Goal: Task Accomplishment & Management: Manage account settings

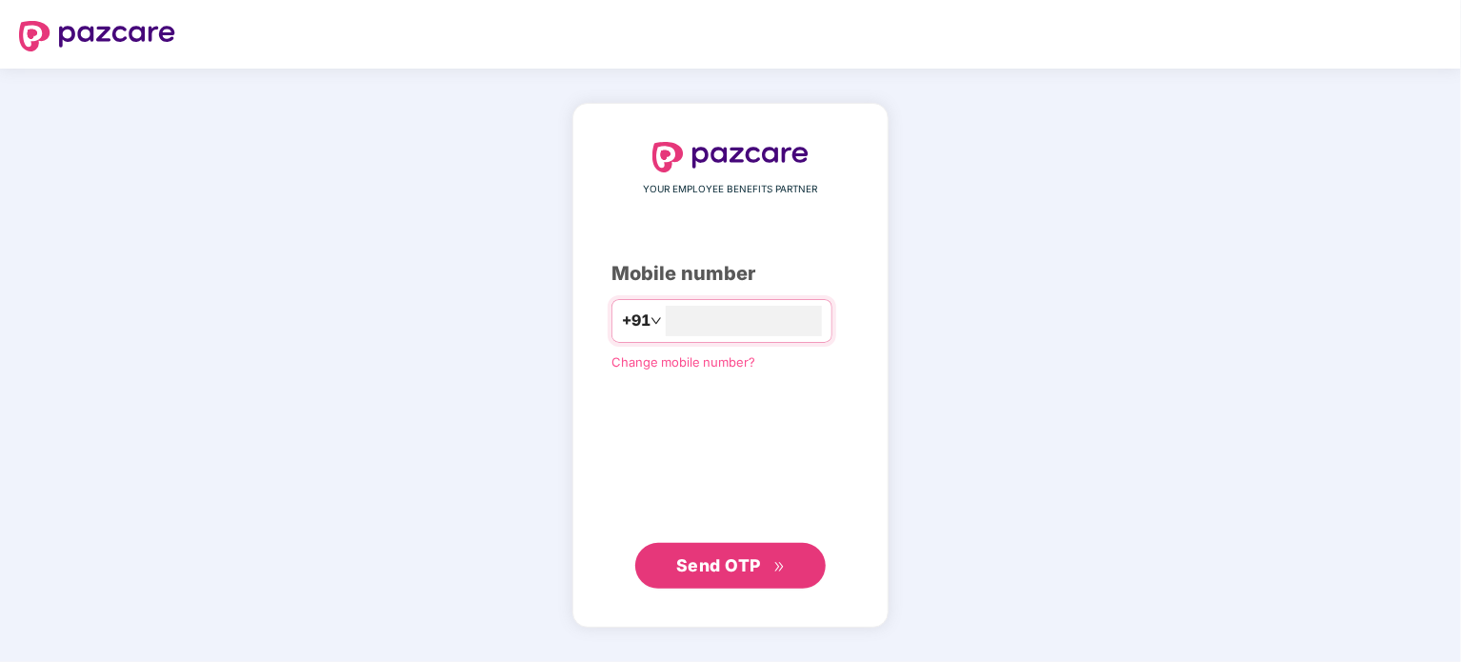
type input "**********"
click at [745, 574] on span "Send OTP" at bounding box center [731, 564] width 110 height 27
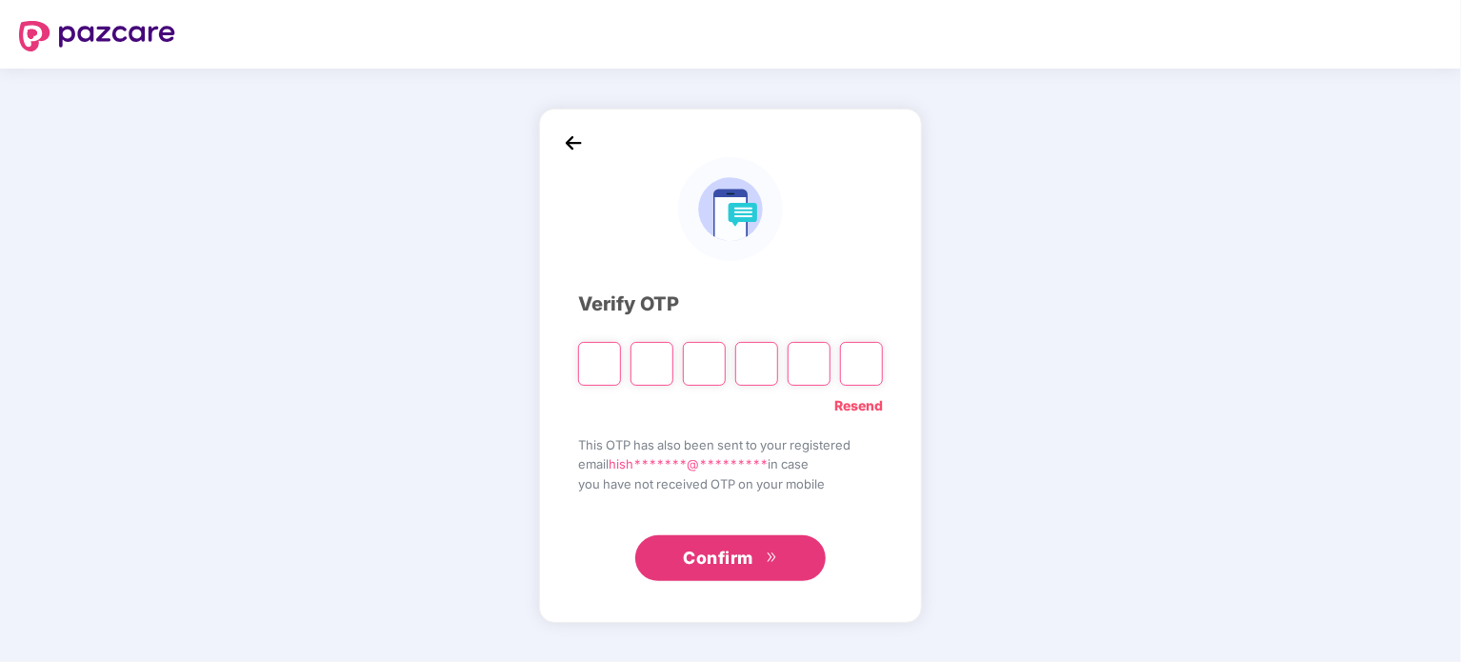
type input "*"
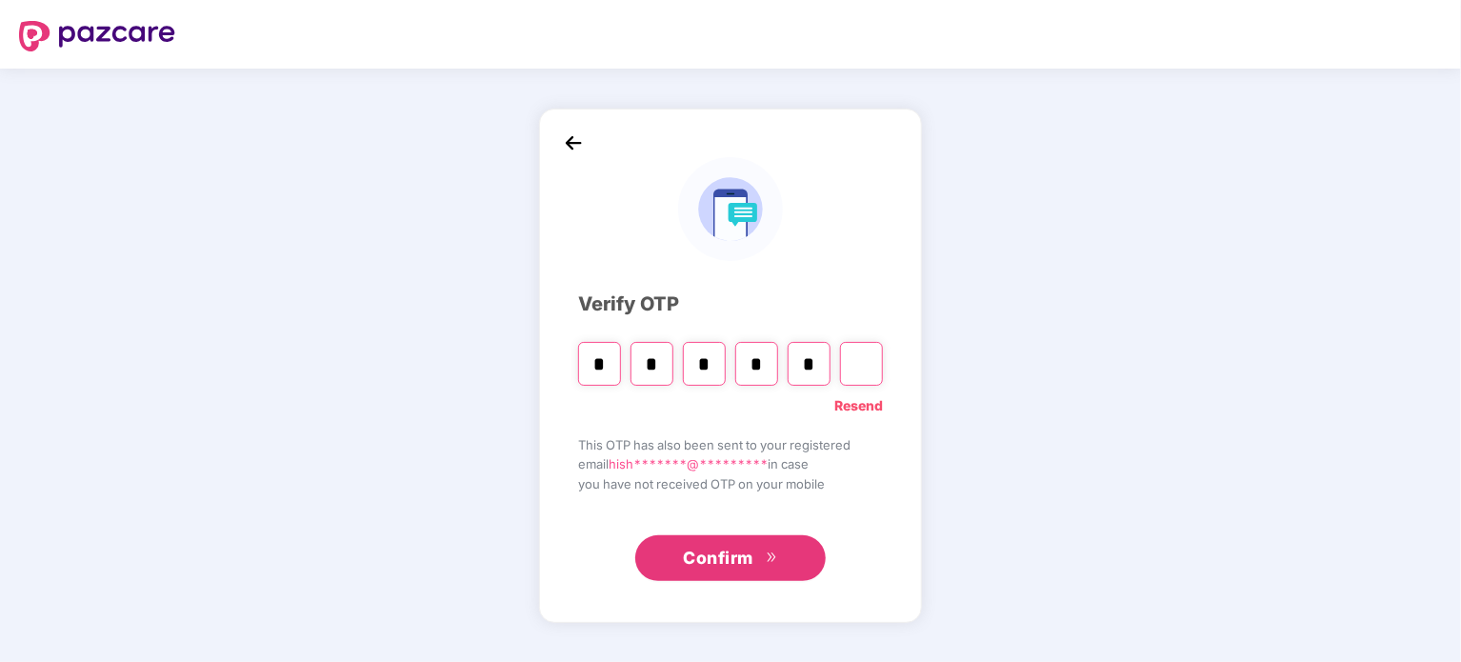
type input "*"
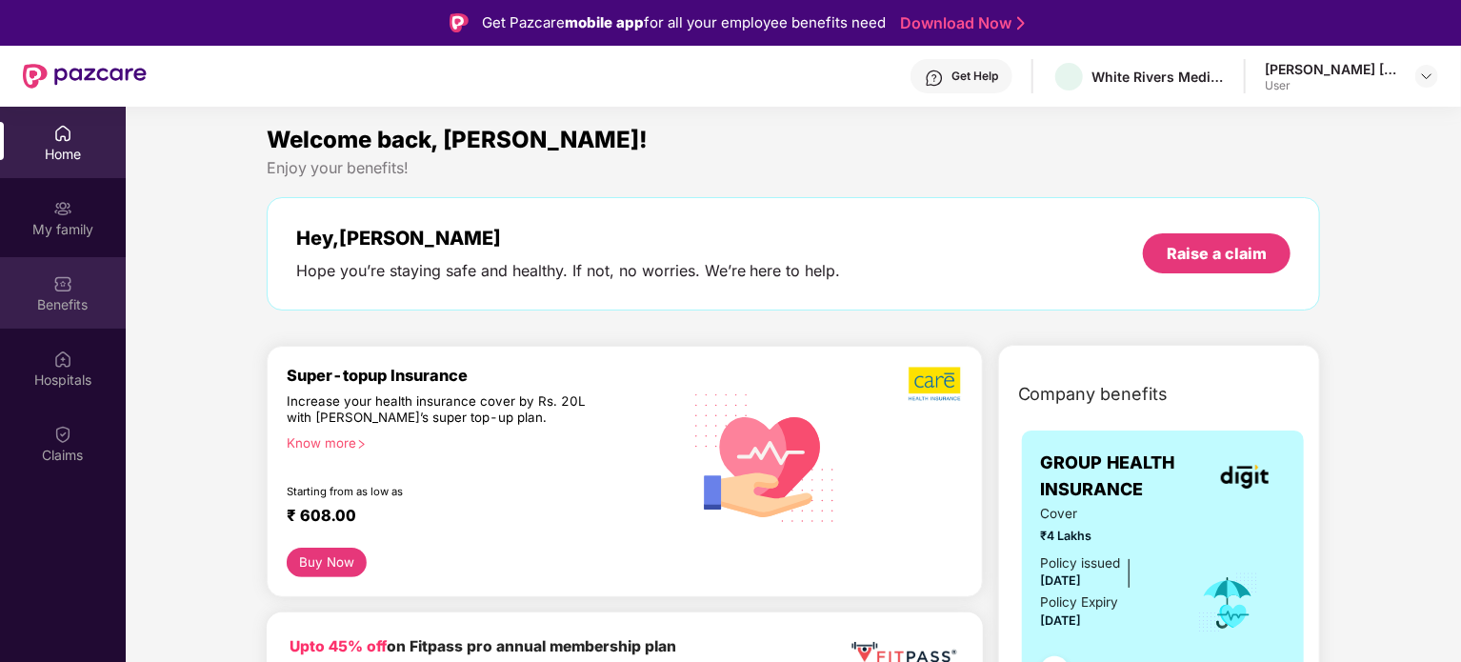
click at [49, 305] on div "Benefits" at bounding box center [63, 304] width 126 height 19
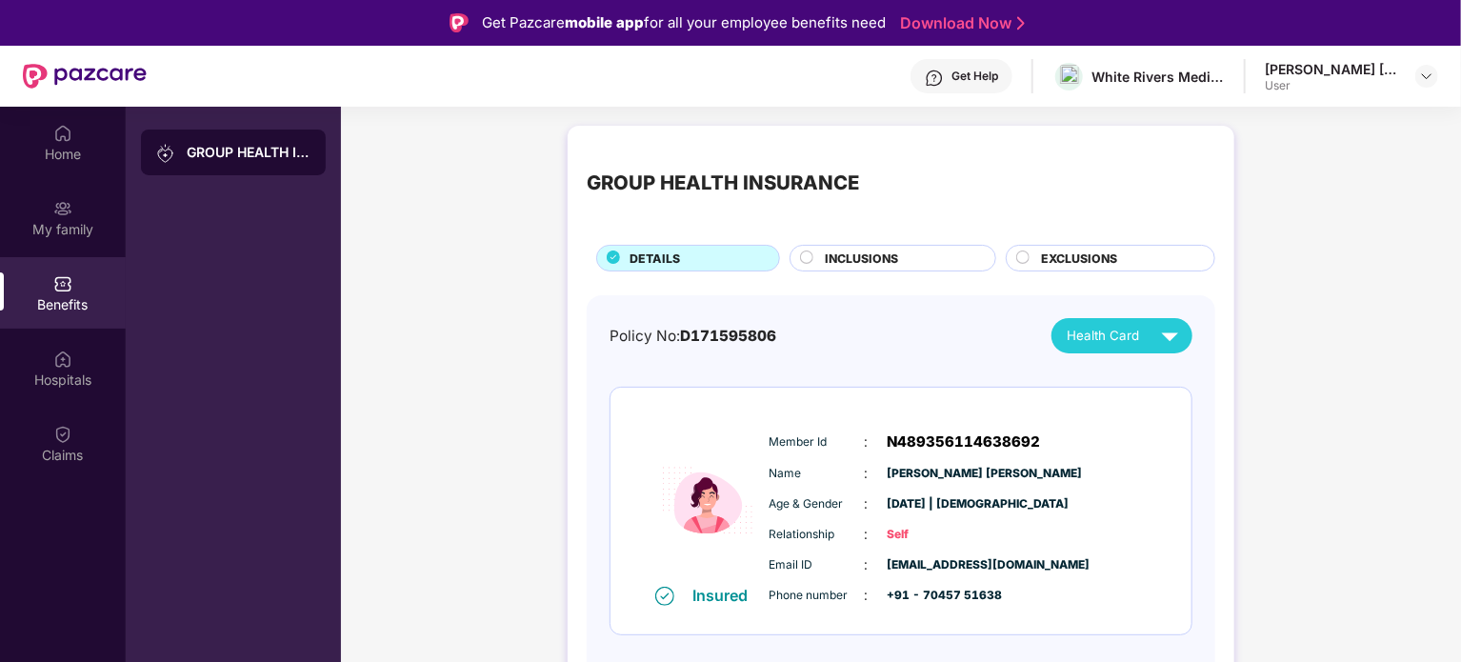
scroll to position [107, 0]
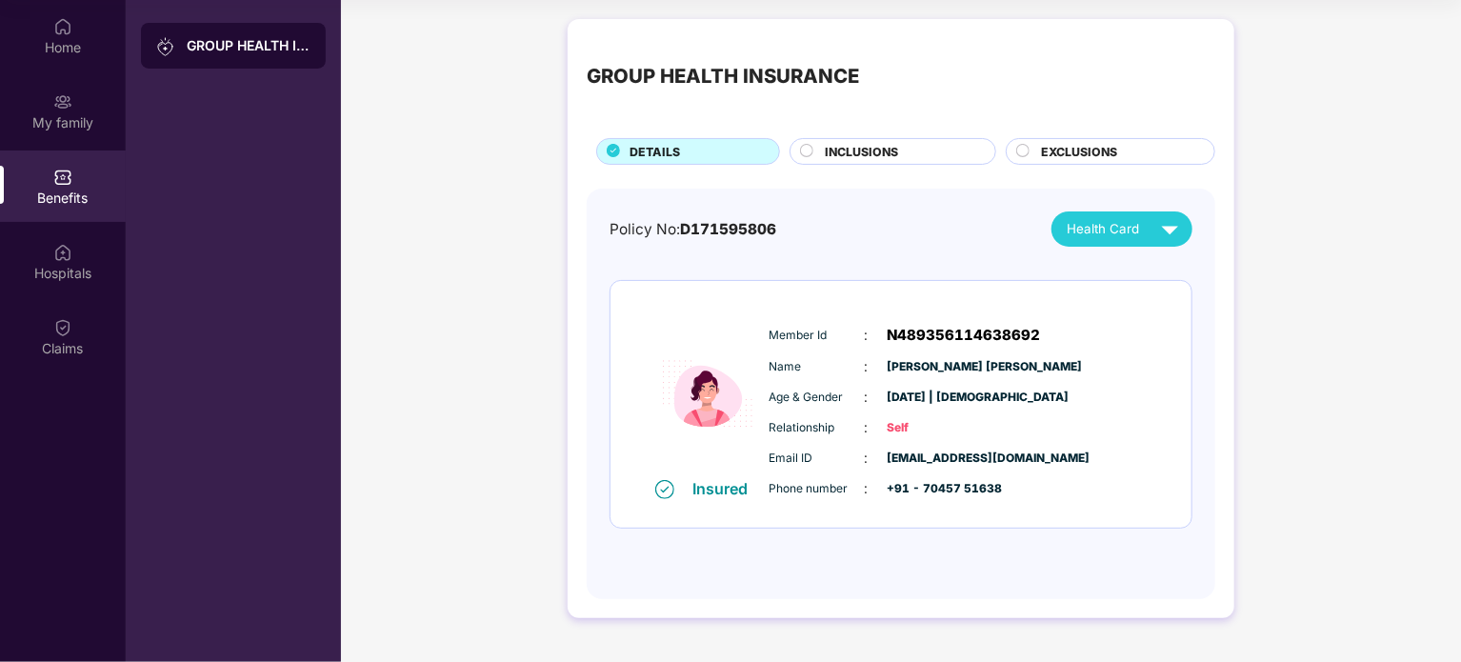
click at [909, 141] on div "INCLUSIONS" at bounding box center [892, 151] width 207 height 27
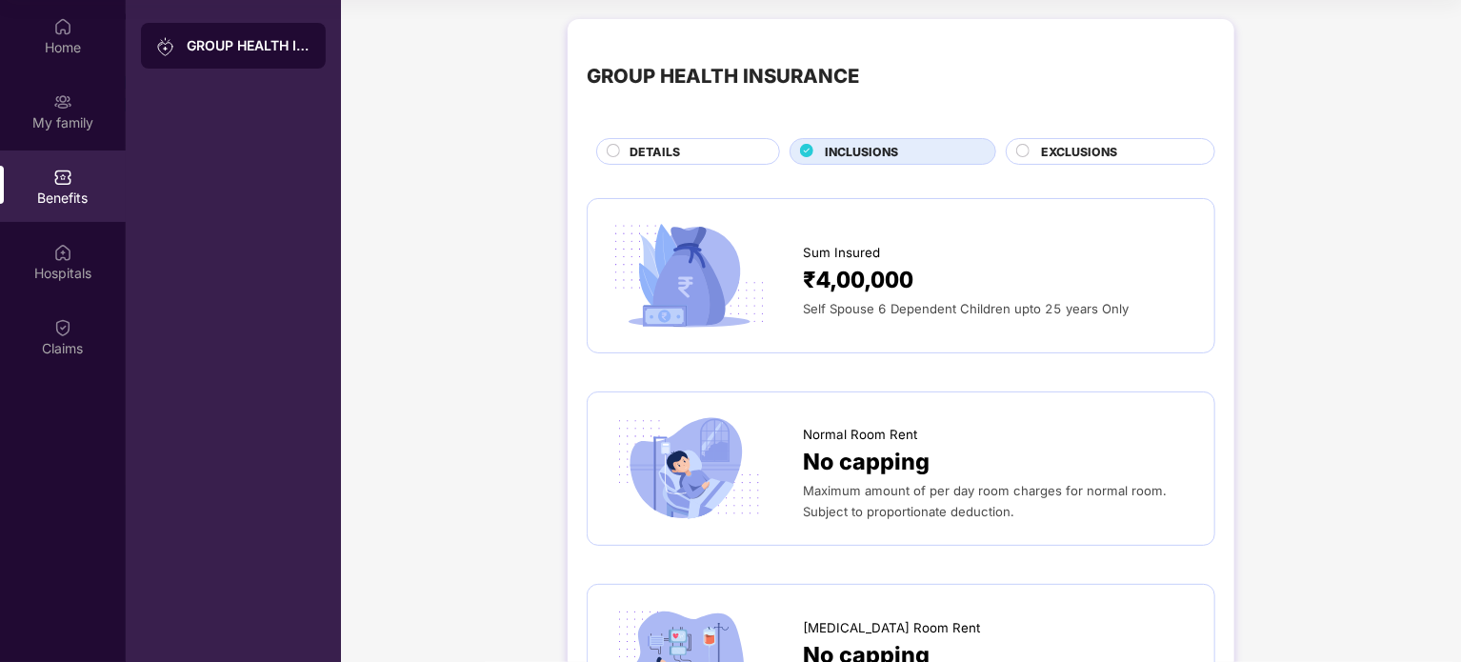
scroll to position [0, 0]
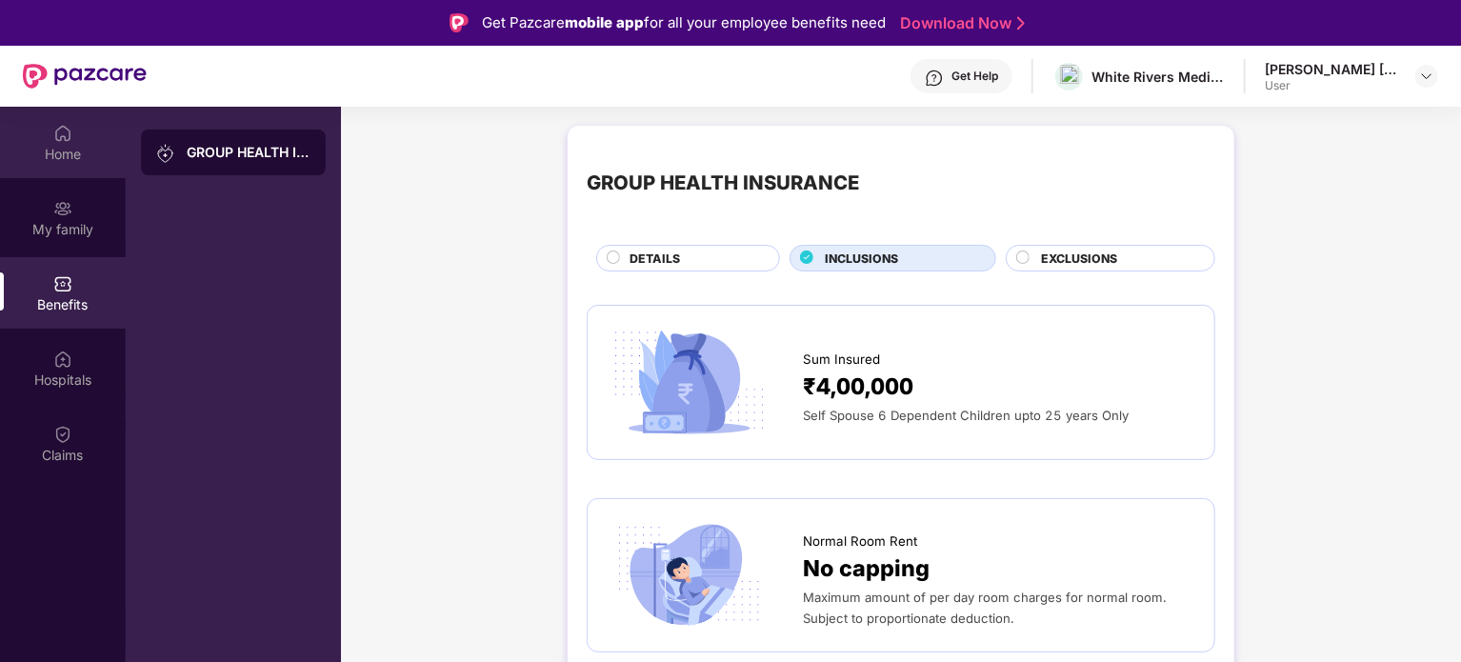
click at [64, 154] on div "Home" at bounding box center [63, 154] width 126 height 19
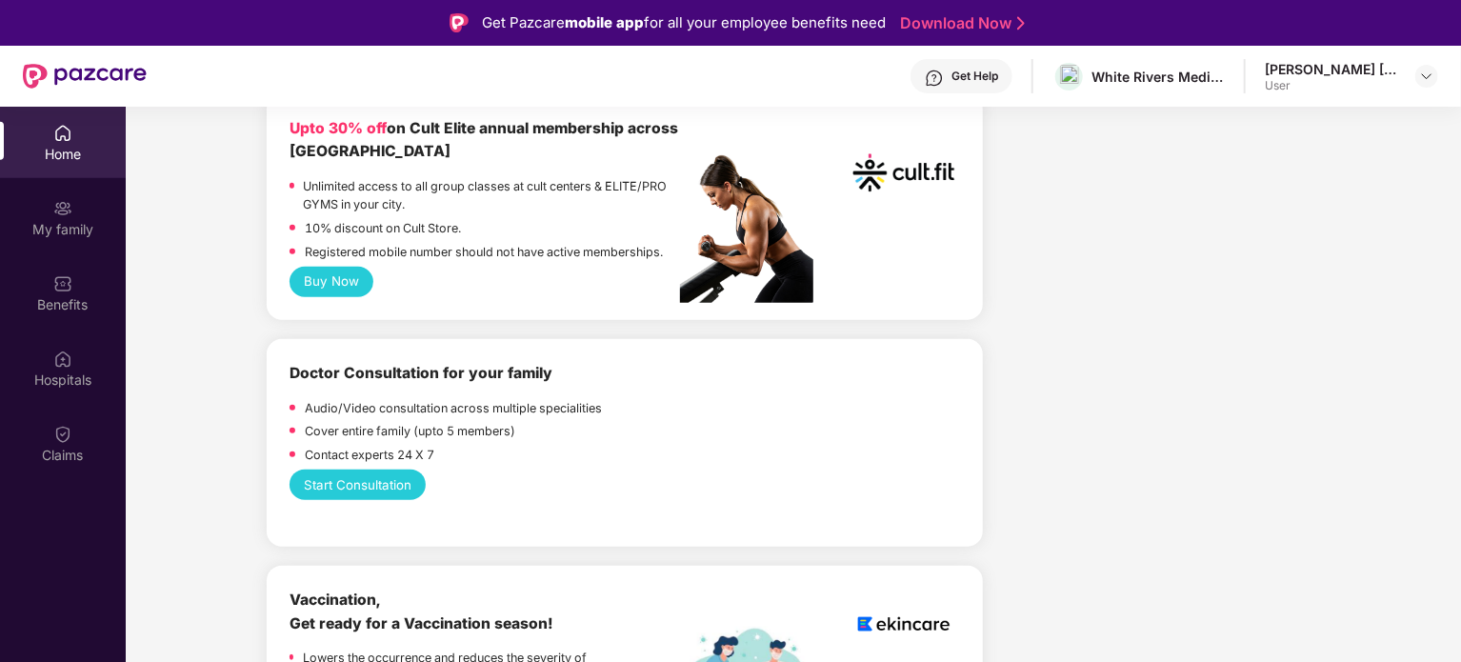
scroll to position [791, 0]
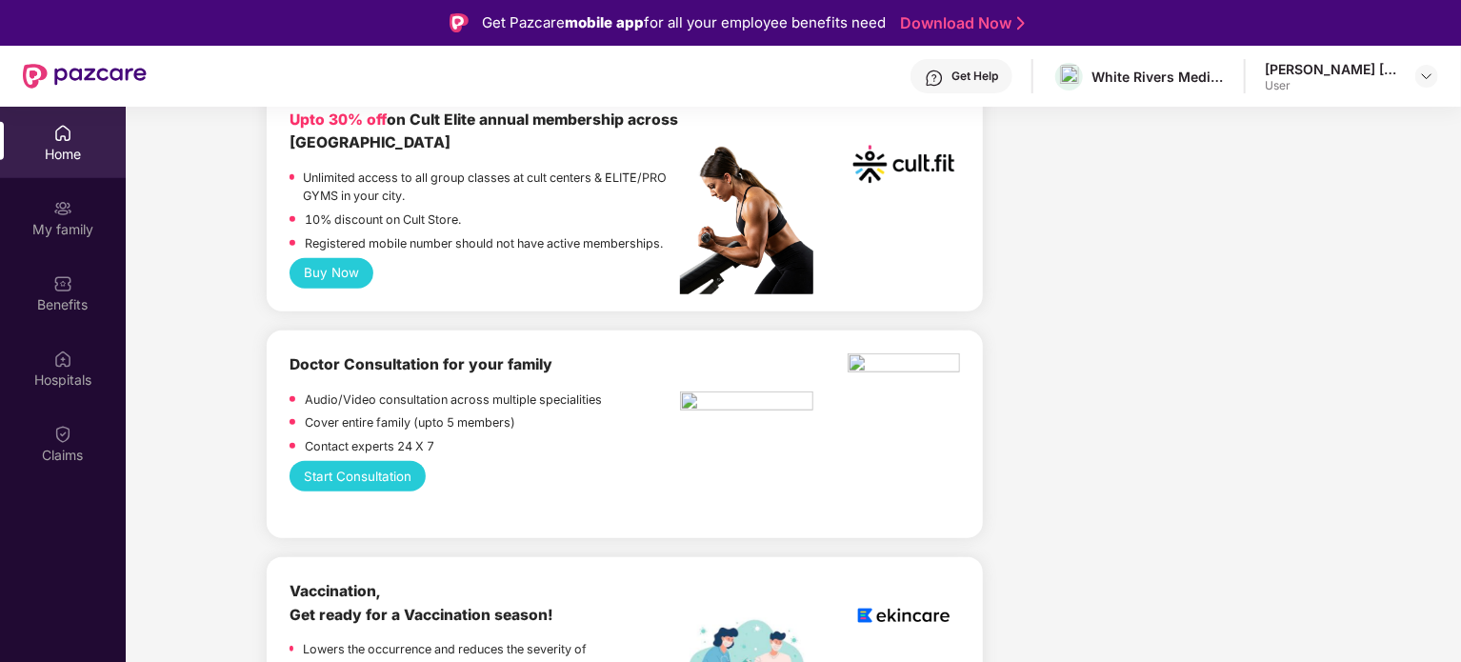
click at [347, 274] on button "Buy Now" at bounding box center [331, 273] width 85 height 30
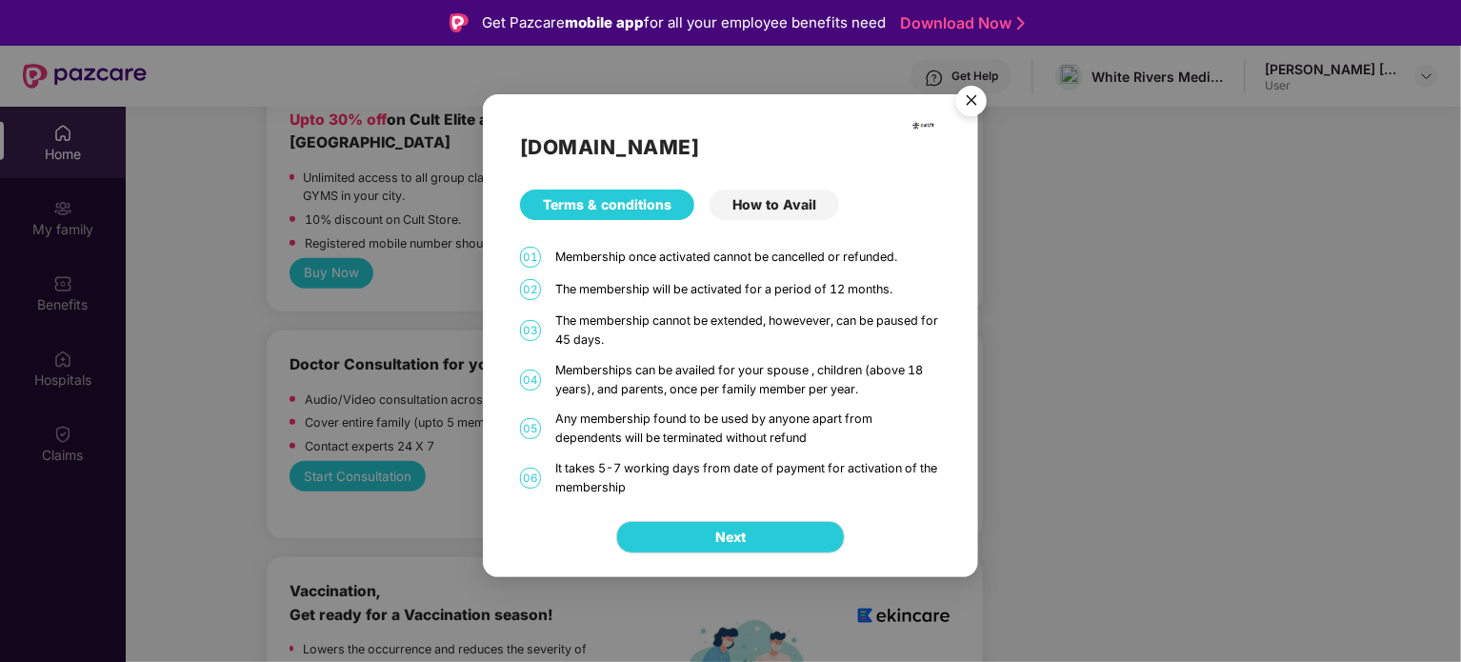
click at [748, 203] on div "How to Avail" at bounding box center [774, 204] width 130 height 30
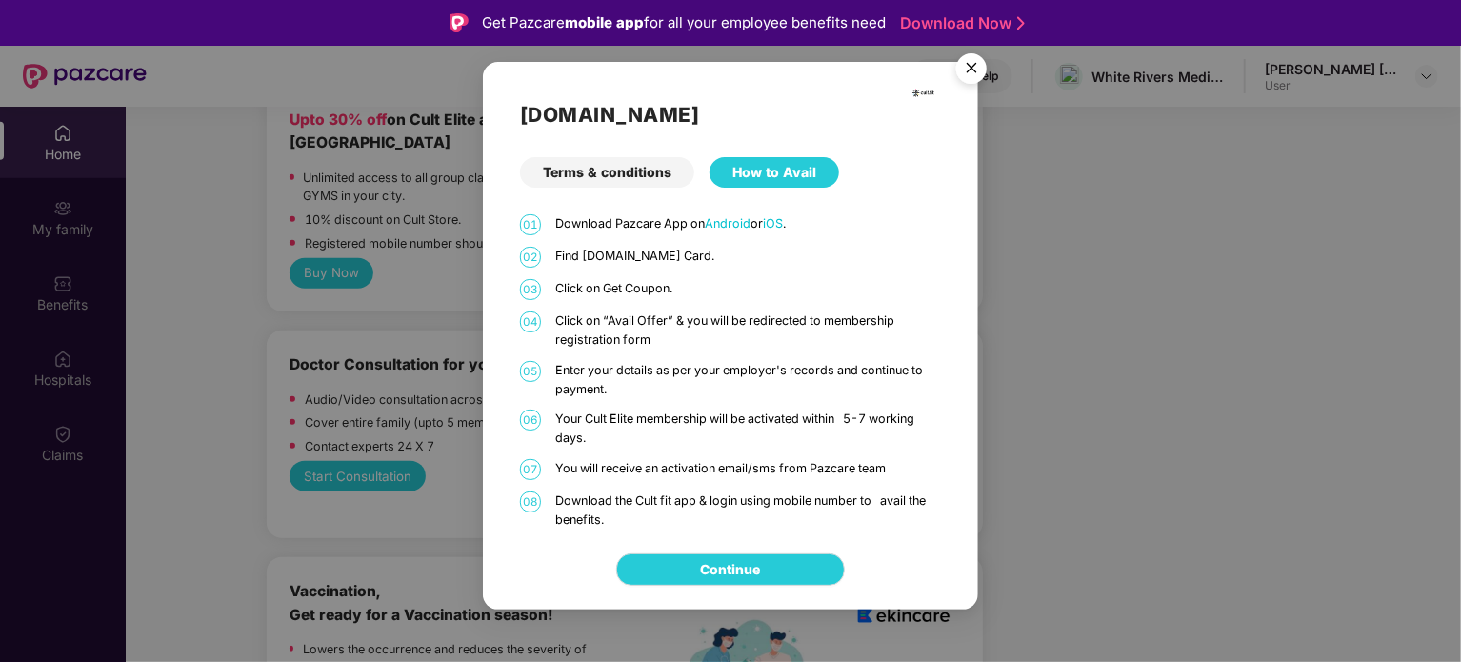
scroll to position [107, 0]
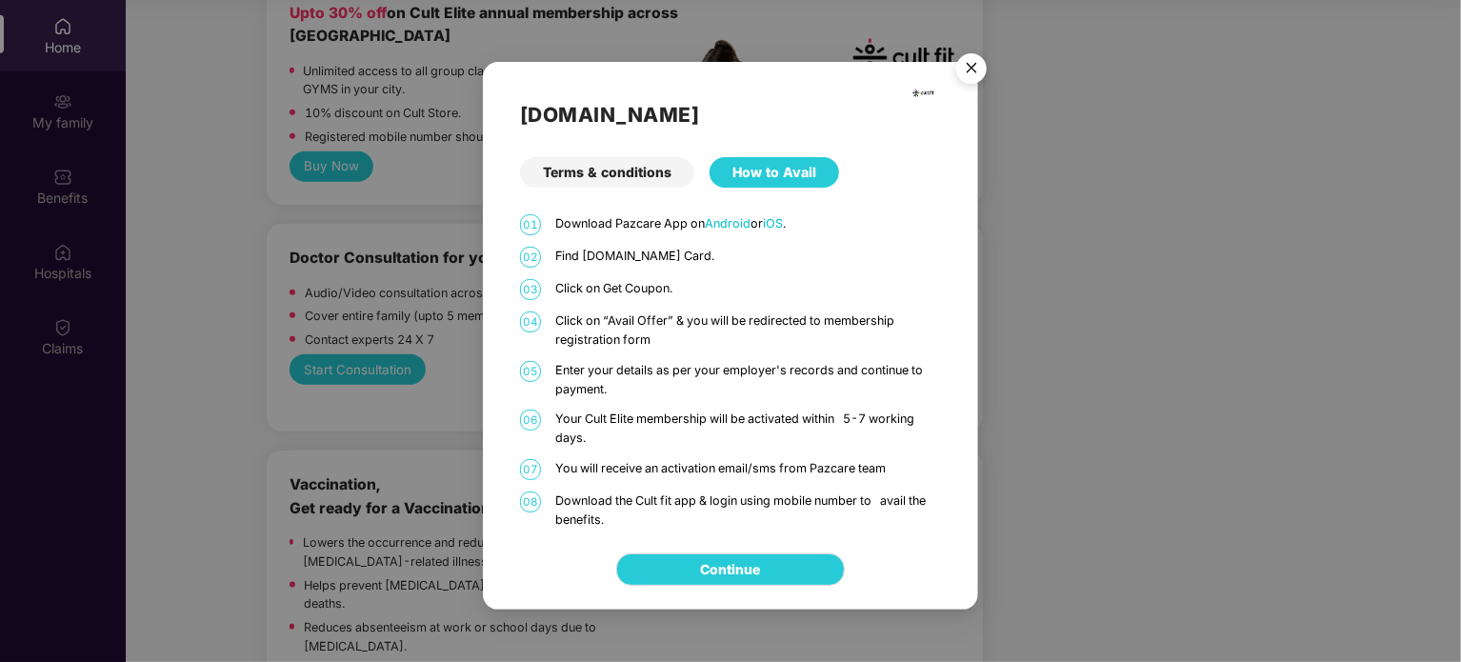
click at [966, 68] on img "Close" at bounding box center [971, 71] width 53 height 53
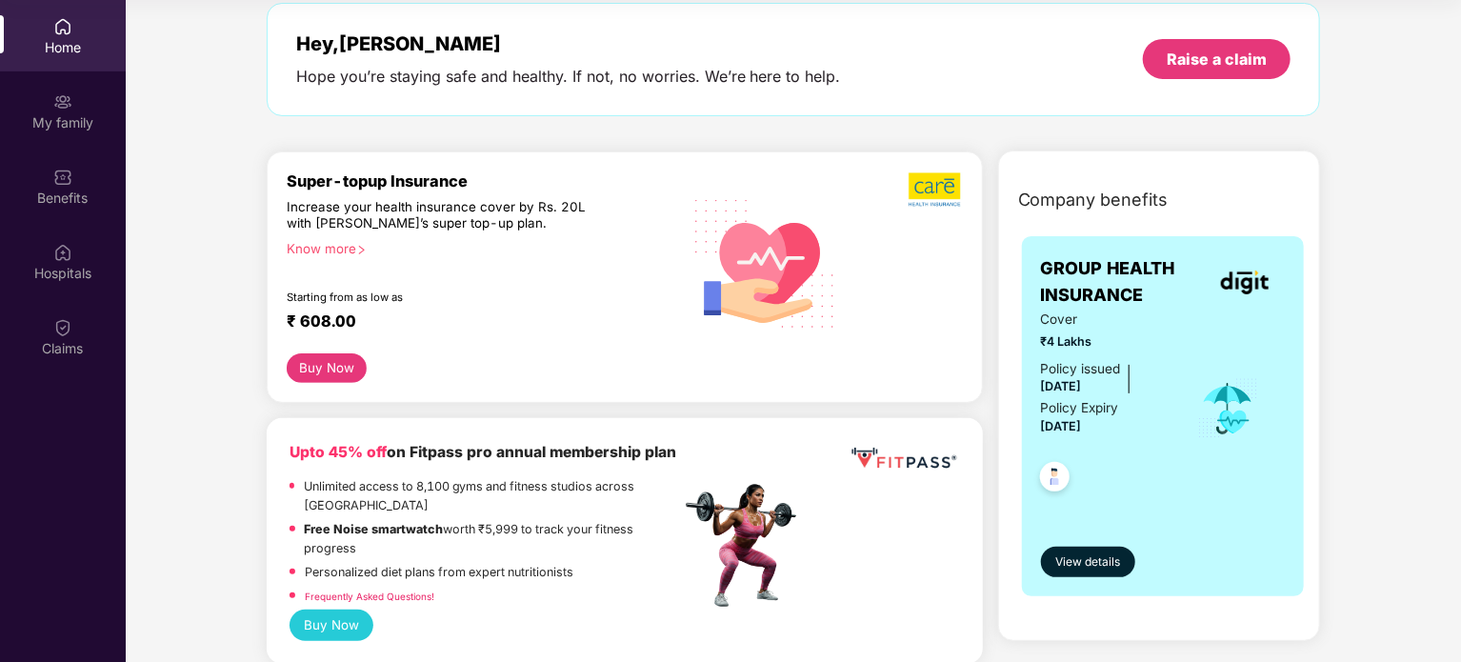
scroll to position [0, 0]
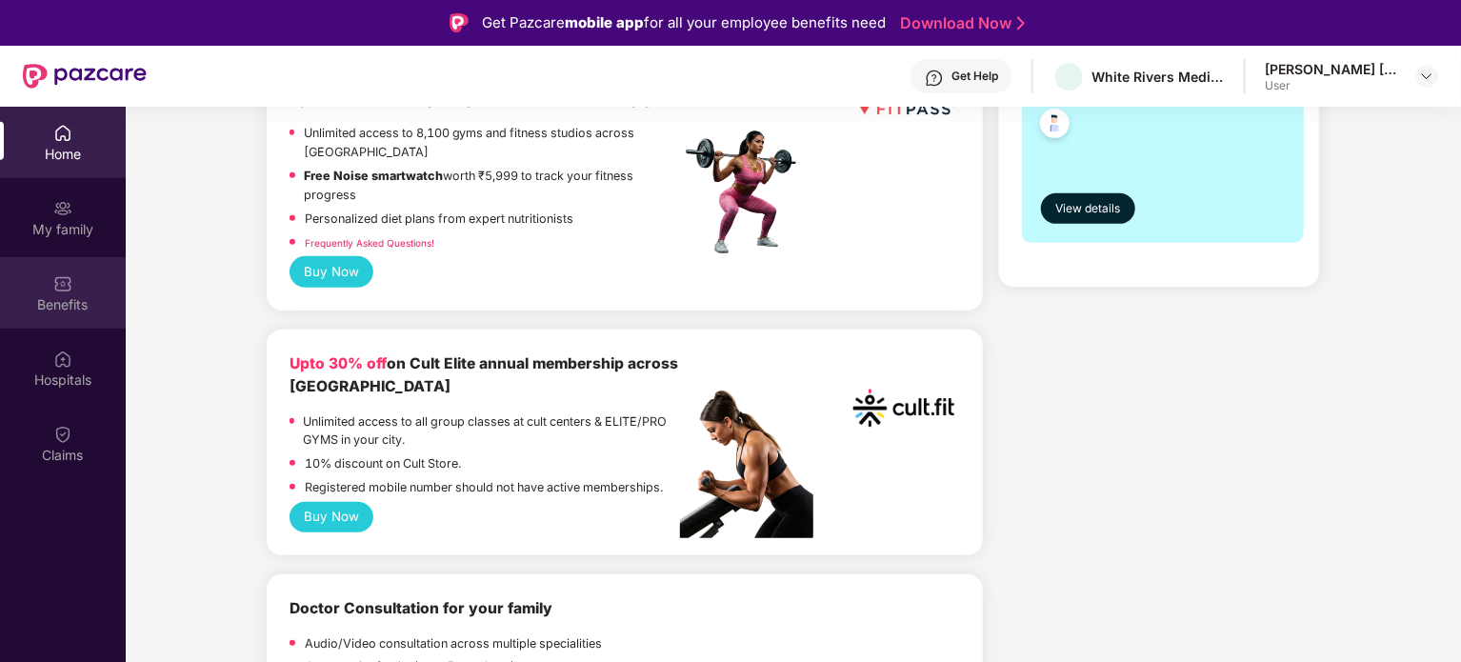
scroll to position [600, 0]
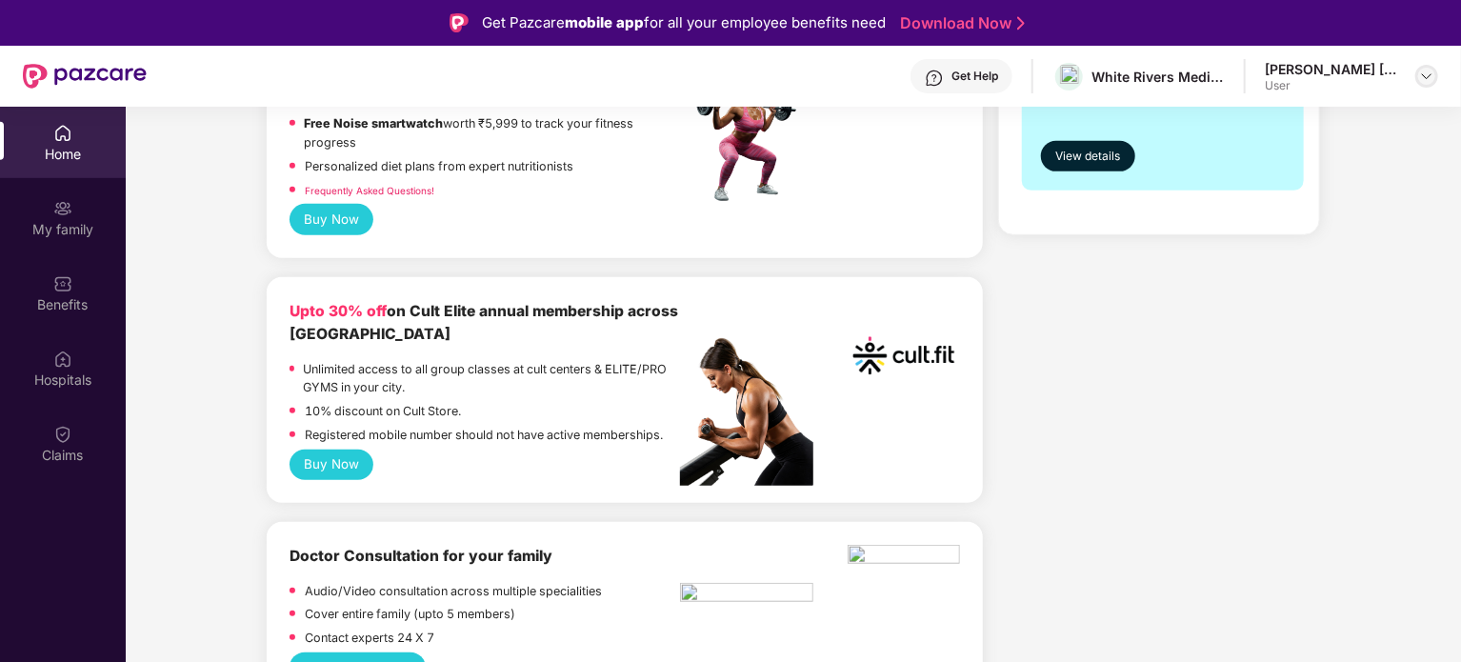
click at [1419, 84] on div at bounding box center [1426, 76] width 23 height 23
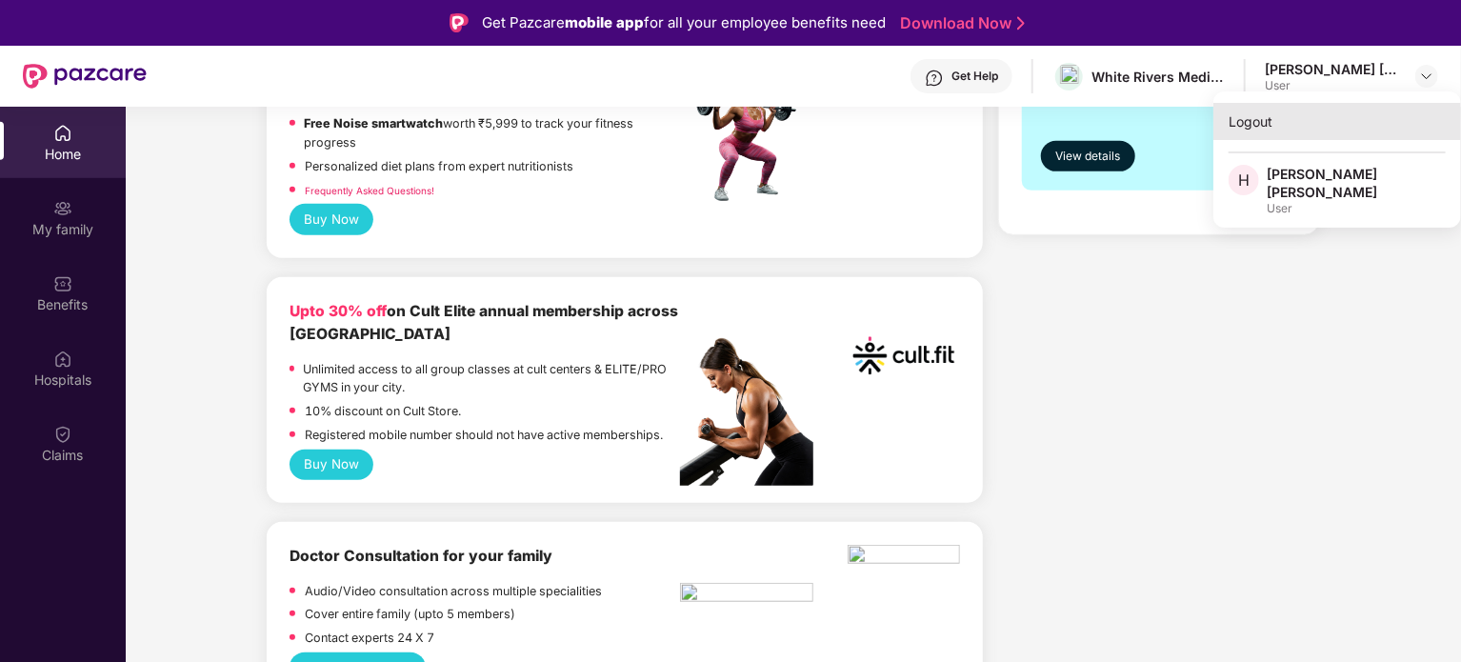
click at [1314, 132] on div "Logout" at bounding box center [1337, 121] width 248 height 37
